Goal: Task Accomplishment & Management: Manage account settings

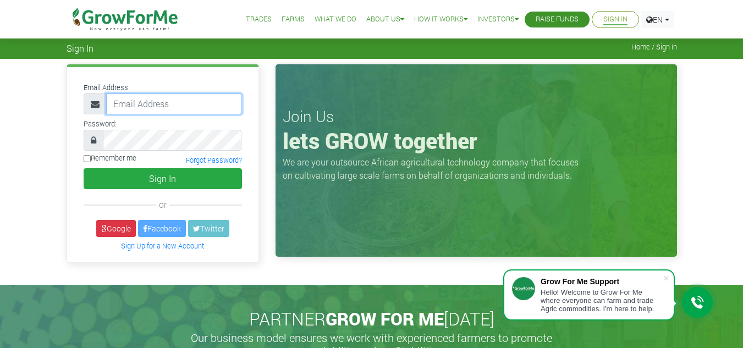
click at [163, 108] on input "email" at bounding box center [174, 104] width 136 height 21
type input "linda@growforme.com"
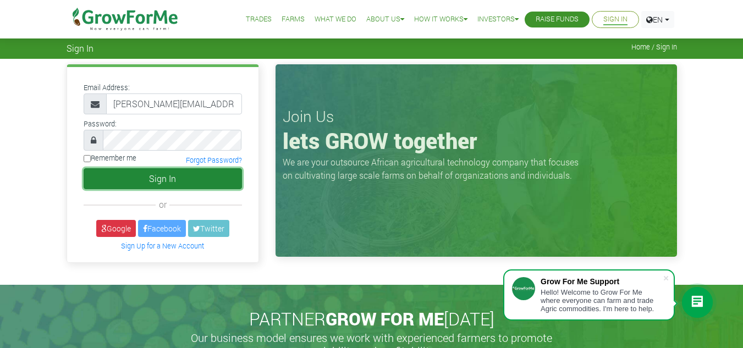
click at [188, 180] on button "Sign In" at bounding box center [163, 178] width 158 height 21
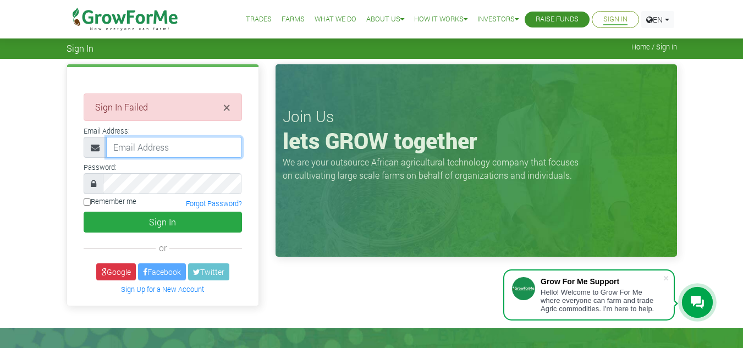
click at [179, 151] on input "email" at bounding box center [174, 147] width 136 height 21
type input "linda@growforme.com"
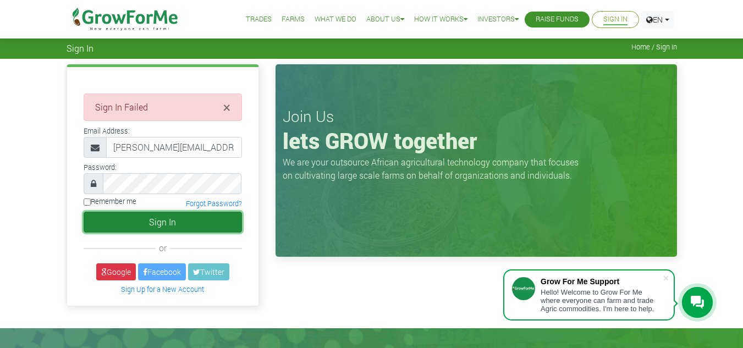
click at [173, 217] on button "Sign In" at bounding box center [163, 222] width 158 height 21
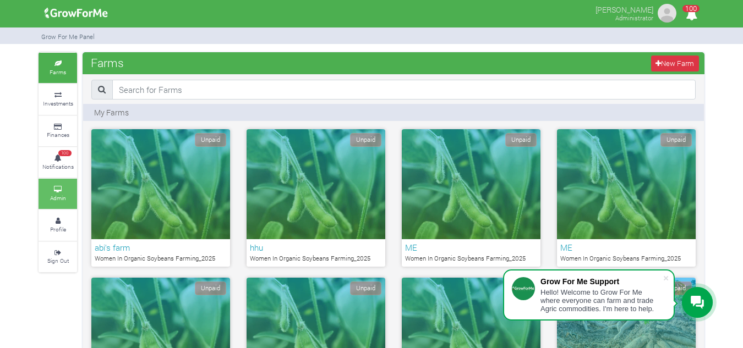
click at [60, 202] on link "Admin" at bounding box center [58, 194] width 39 height 30
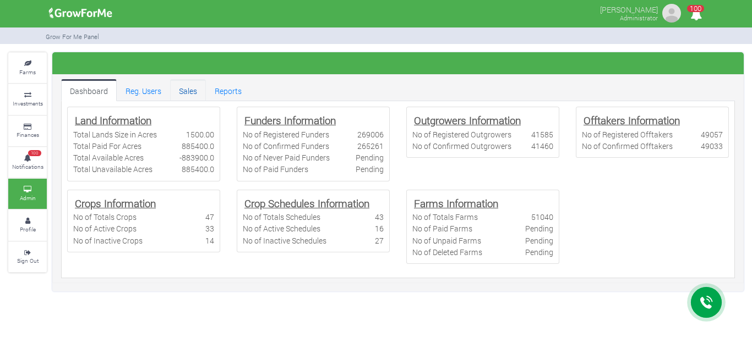
click at [187, 96] on link "Sales" at bounding box center [188, 90] width 36 height 22
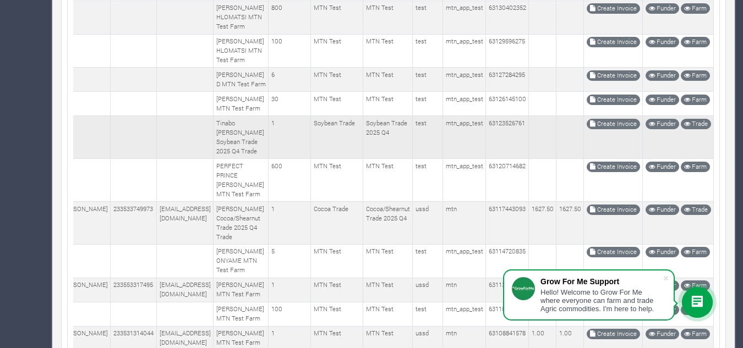
scroll to position [1139, 0]
